Goal: Task Accomplishment & Management: Manage account settings

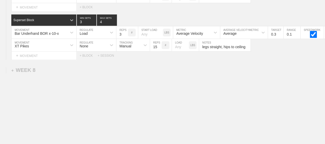
scroll to position [4080, 0]
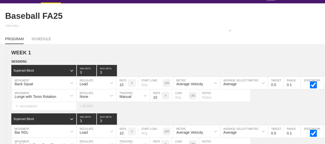
scroll to position [0, 0]
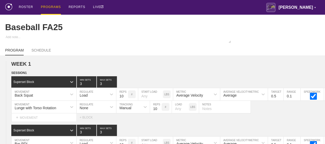
click at [51, 7] on div "PROGRAMS" at bounding box center [51, 7] width 20 height 15
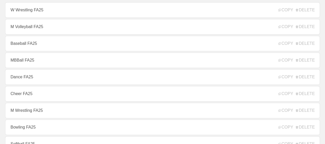
scroll to position [93, 0]
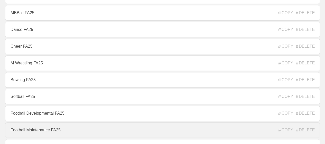
click at [46, 131] on link "Football Maintenance FA25" at bounding box center [162, 129] width 315 height 15
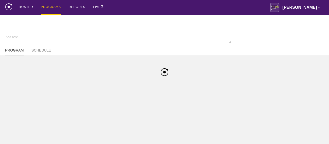
type textarea "x"
type input "Football Maintenance FA25"
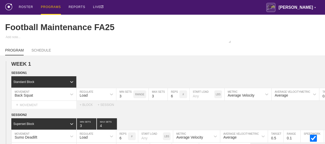
click at [48, 5] on div "PROGRAMS" at bounding box center [51, 7] width 20 height 15
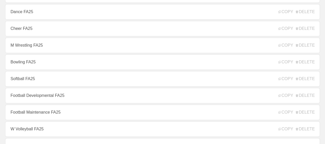
scroll to position [103, 0]
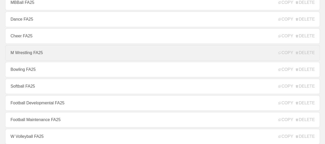
click at [31, 55] on link "M Wrestling FA25" at bounding box center [162, 52] width 315 height 15
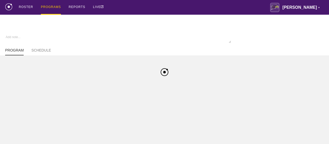
type textarea "x"
type input "M Wrestling FA25"
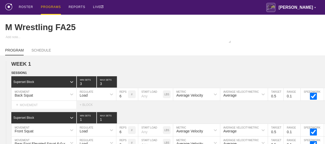
click at [46, 6] on div "PROGRAMS" at bounding box center [51, 7] width 20 height 15
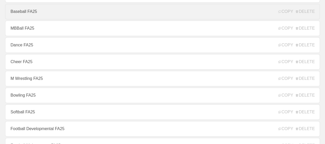
scroll to position [103, 0]
